Goal: Transaction & Acquisition: Purchase product/service

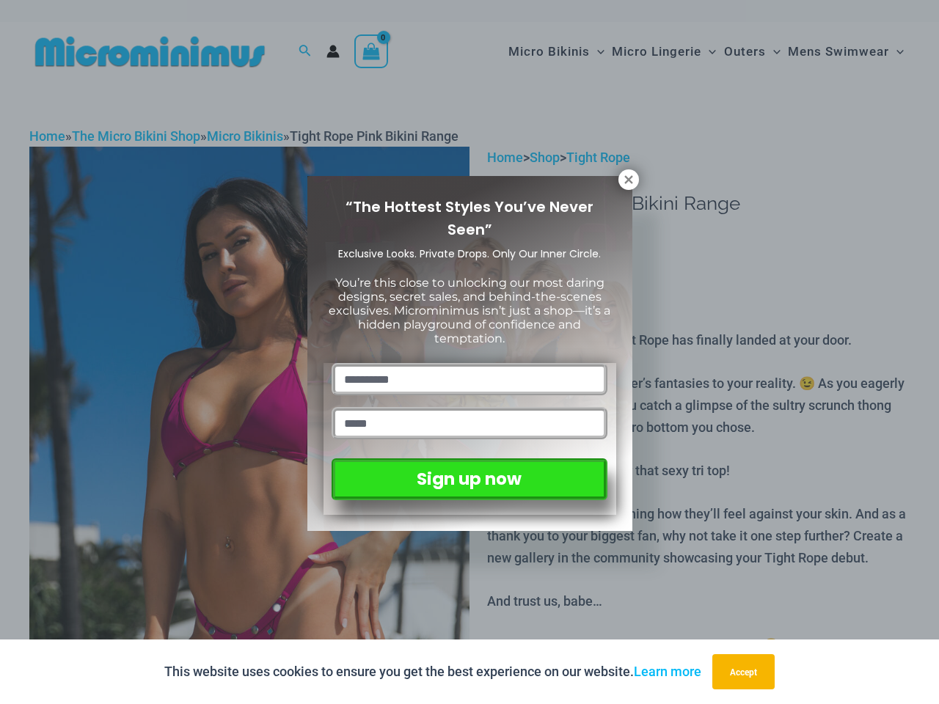
click at [469, 363] on input "text" at bounding box center [469, 379] width 275 height 32
click at [746, 672] on button "Accept" at bounding box center [743, 671] width 62 height 35
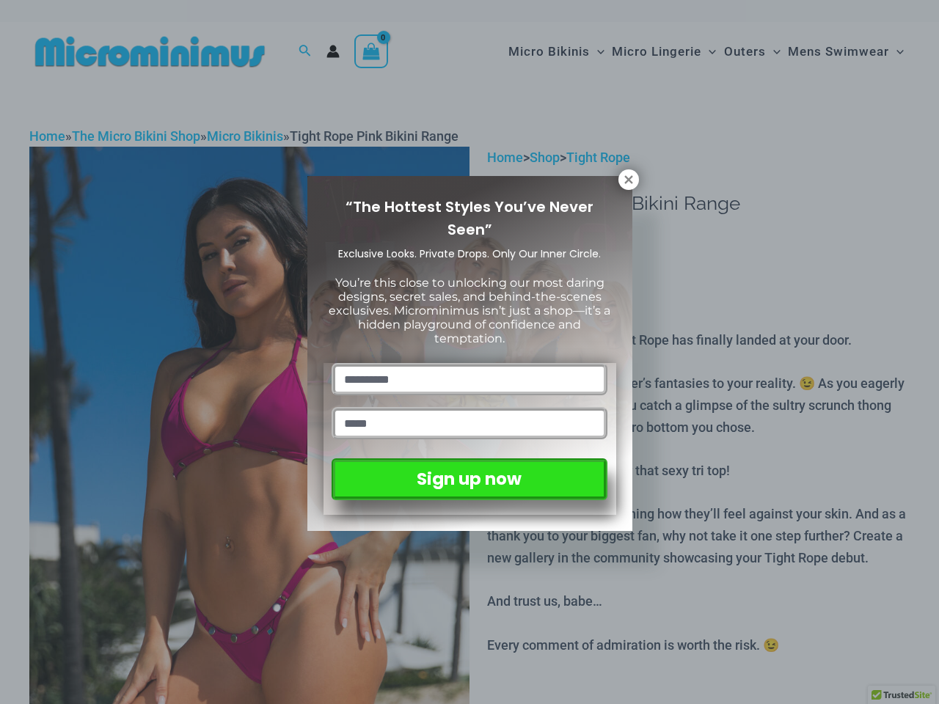
click at [469, 363] on input "text" at bounding box center [469, 379] width 275 height 32
click at [629, 180] on icon at bounding box center [628, 179] width 8 height 8
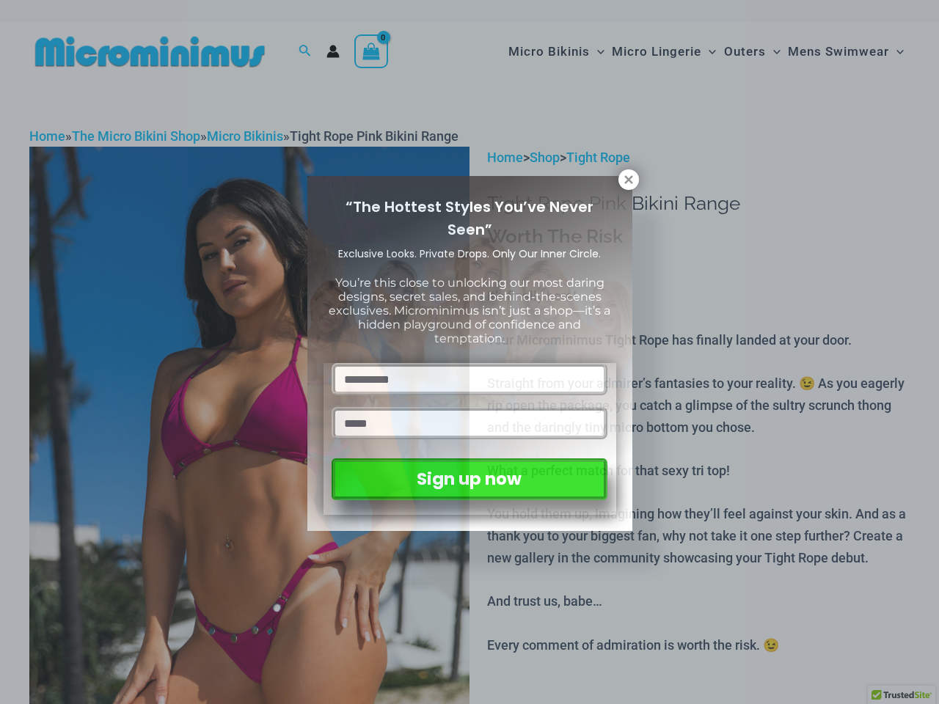
click at [629, 180] on icon at bounding box center [628, 179] width 8 height 8
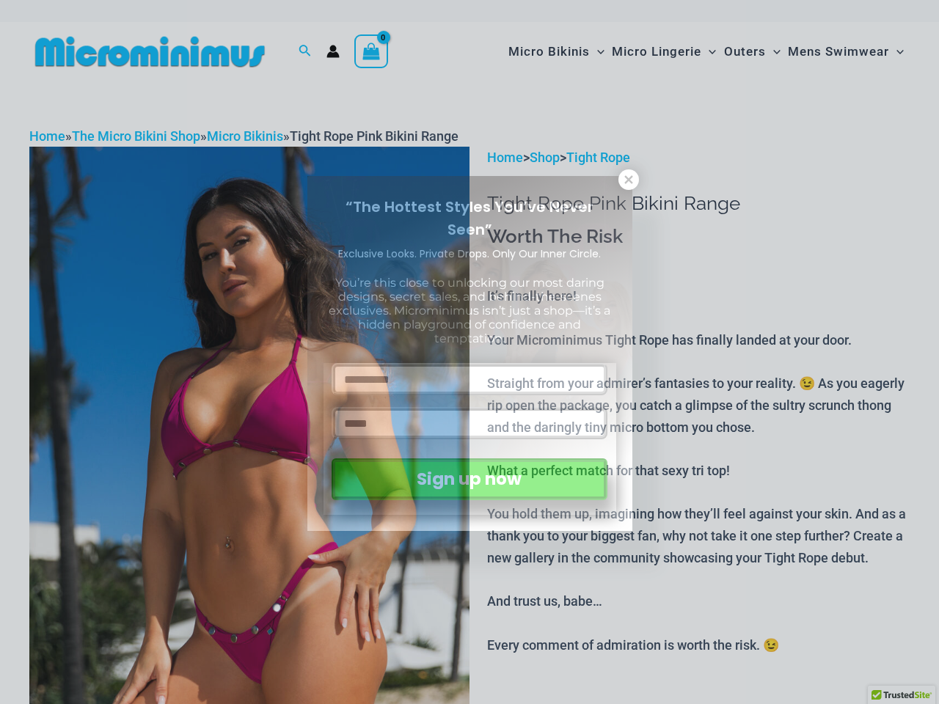
click at [628, 179] on icon at bounding box center [628, 179] width 8 height 8
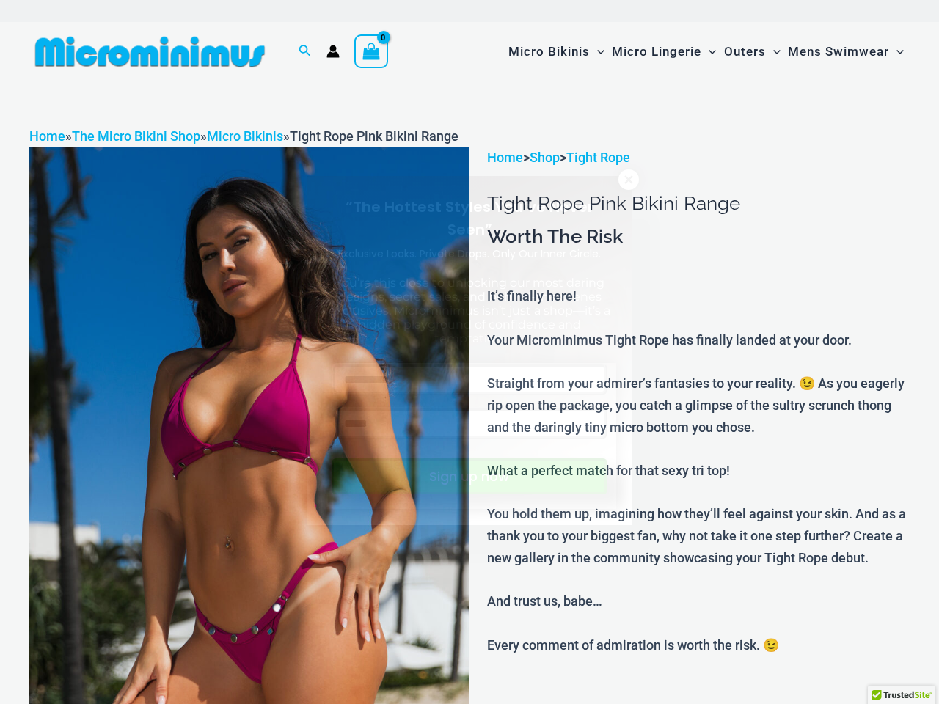
click at [469, 476] on button "Sign up now" at bounding box center [469, 476] width 275 height 36
